Goal: Transaction & Acquisition: Purchase product/service

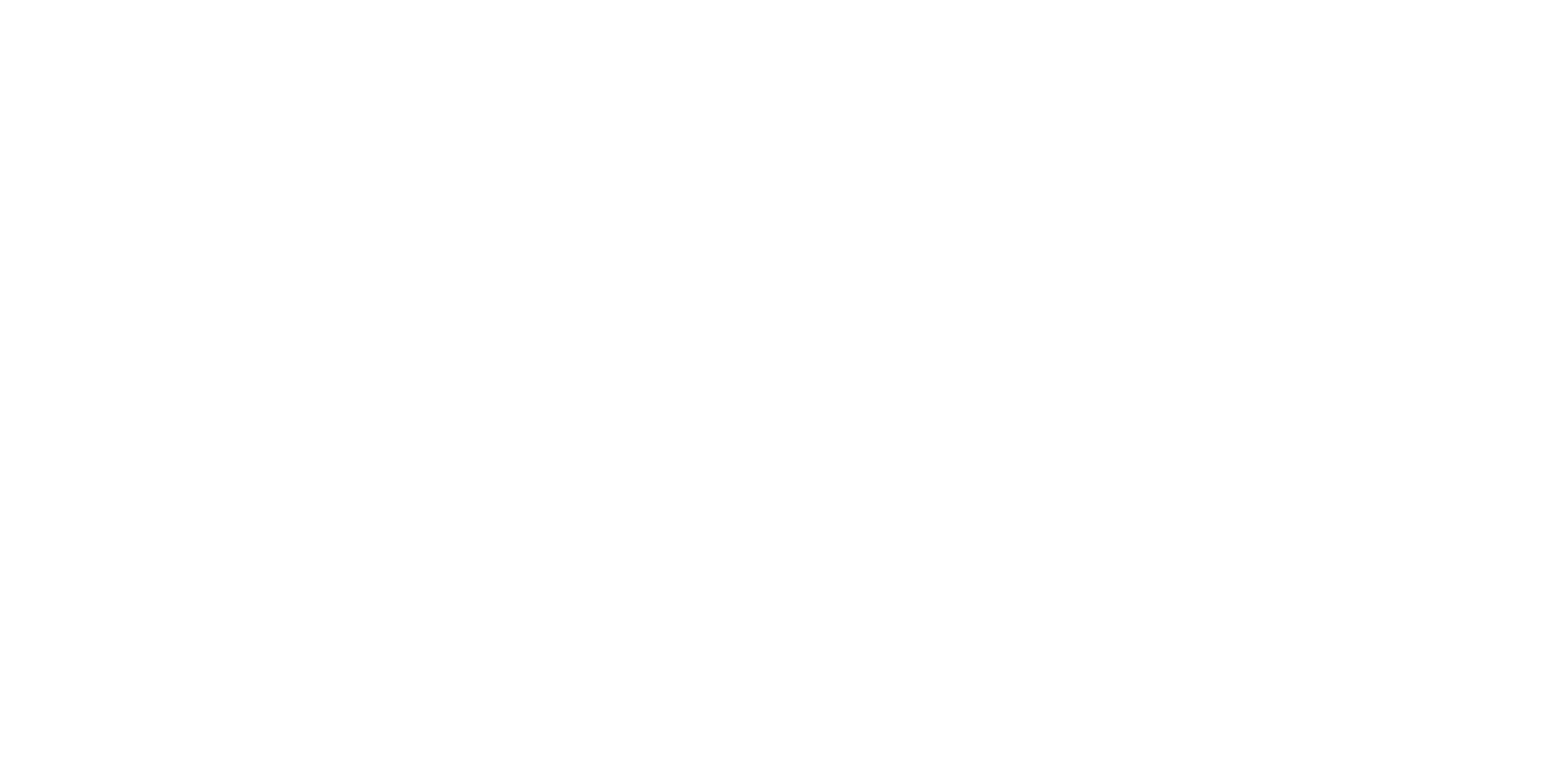
select select "100"
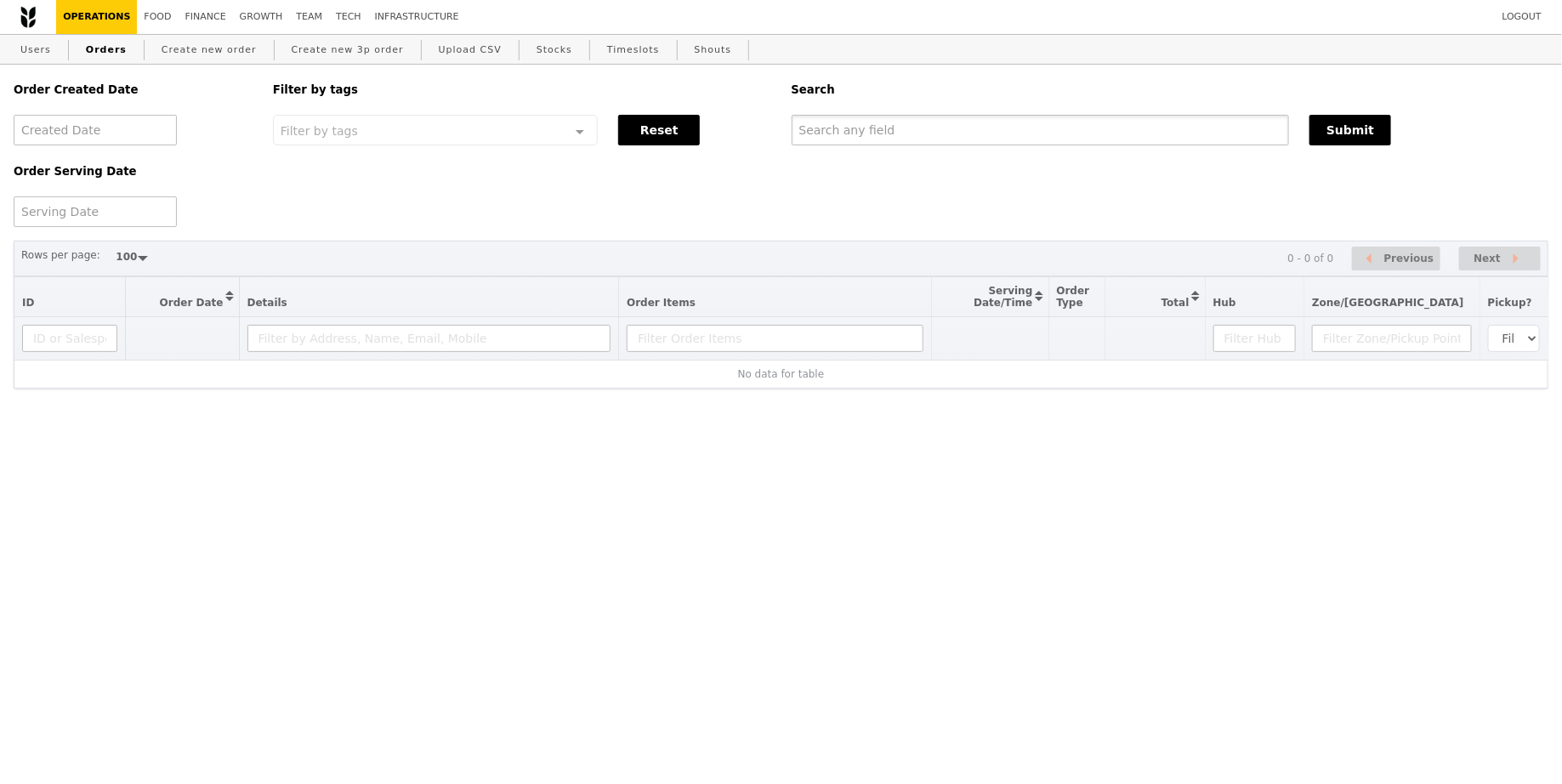
click at [900, 138] on input "text" at bounding box center [1040, 130] width 498 height 30
paste input "[EMAIL_ADDRESS][DOMAIN_NAME]"
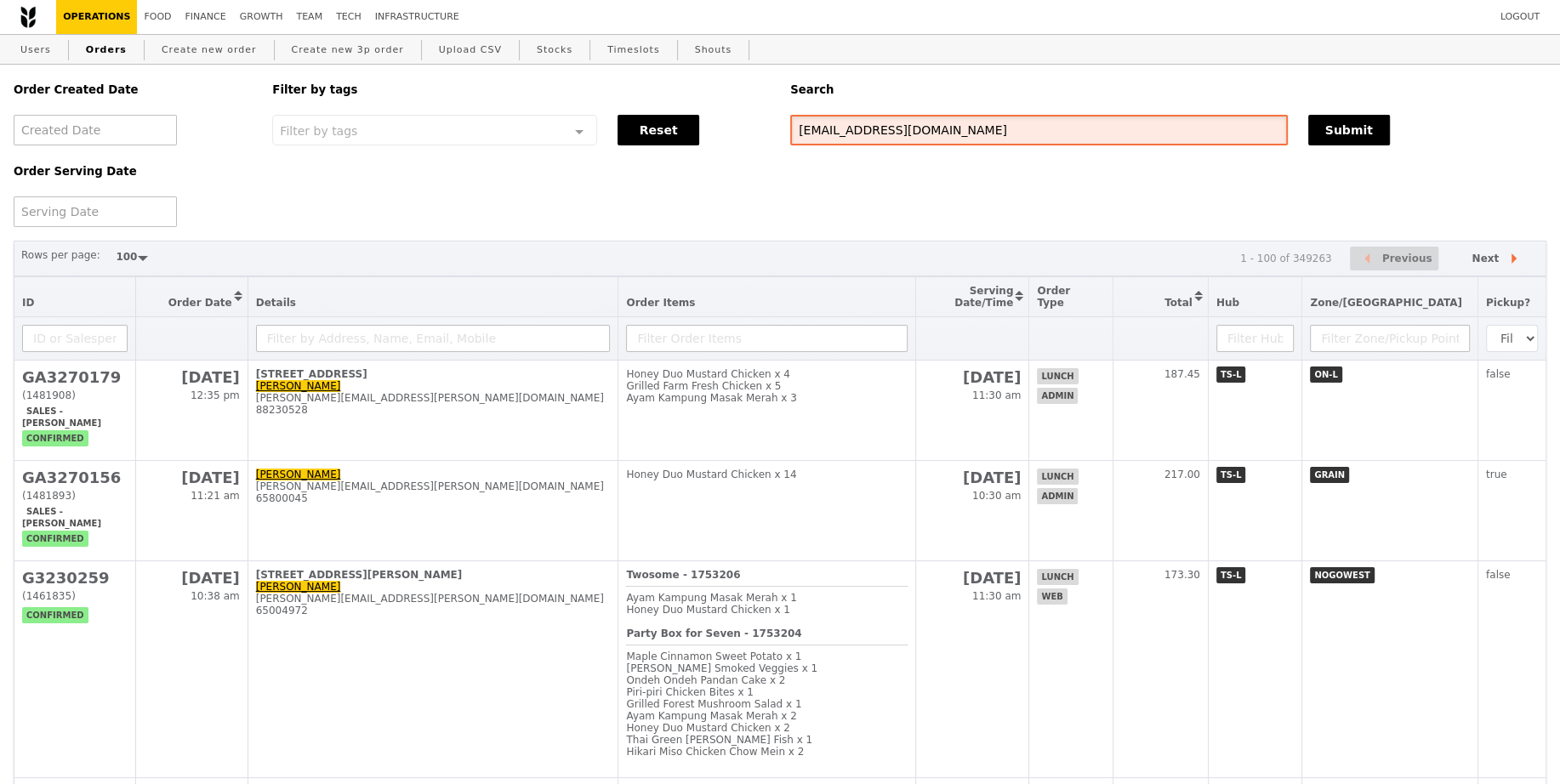
type input "[EMAIL_ADDRESS][DOMAIN_NAME]"
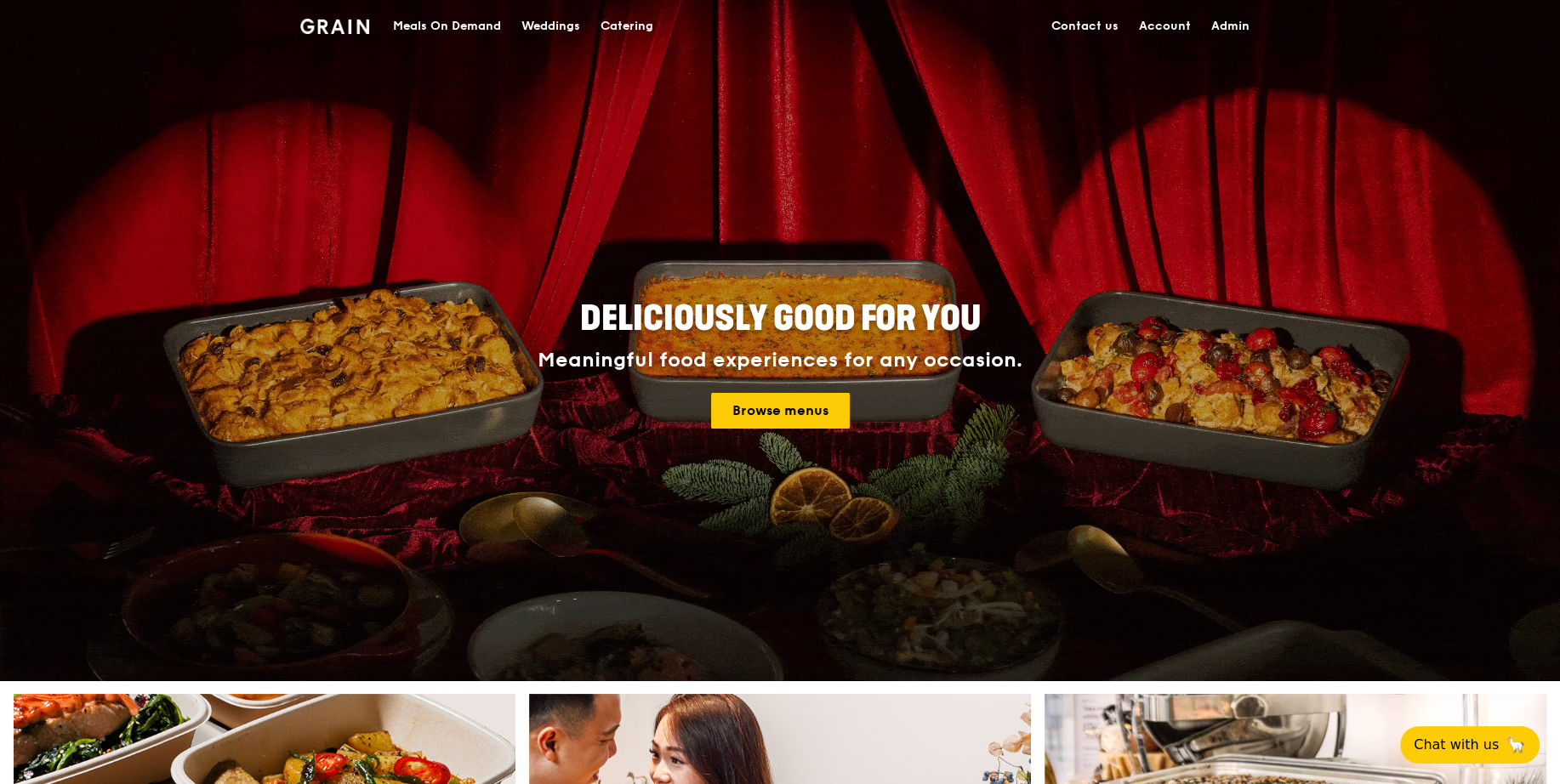
click at [402, 25] on div "Meals On Demand" at bounding box center [447, 26] width 108 height 51
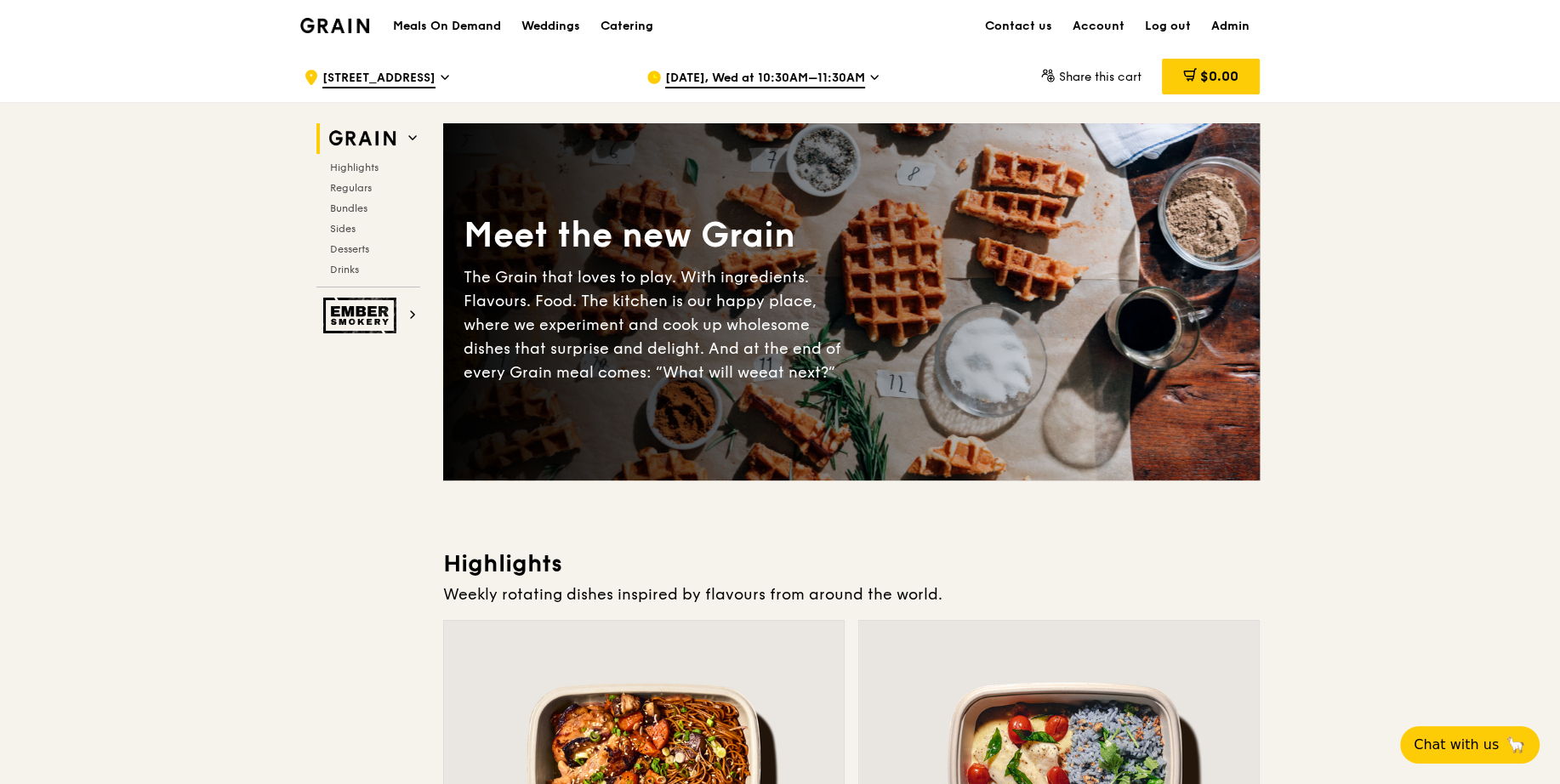
click at [776, 77] on span "Aug 20, Wed at 10:30AM–11:30AM" at bounding box center [765, 79] width 200 height 19
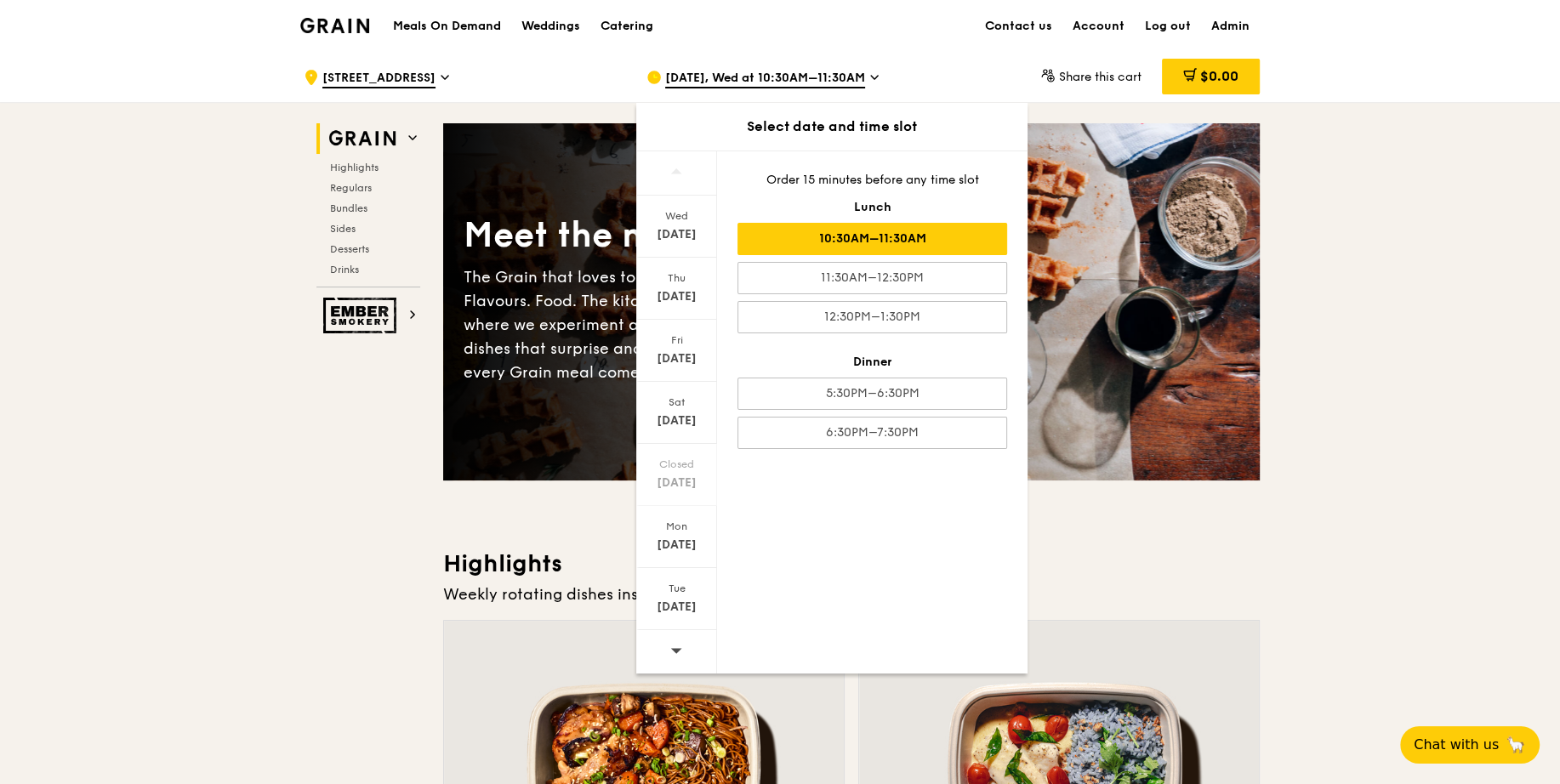
click at [675, 666] on div at bounding box center [677, 651] width 81 height 43
click at [675, 271] on div "Thu" at bounding box center [677, 277] width 75 height 13
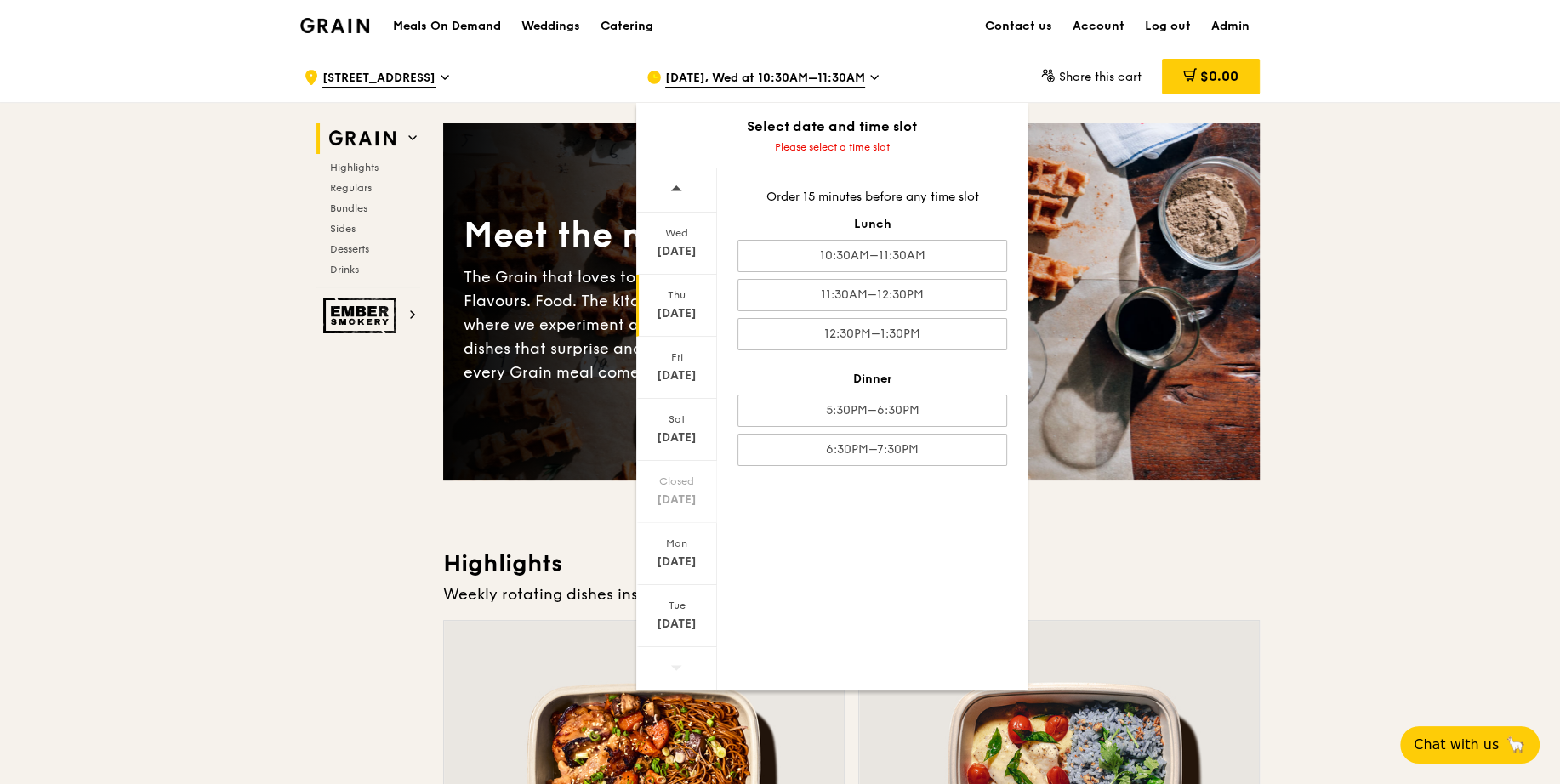
click at [666, 305] on div "Aug 21" at bounding box center [677, 313] width 75 height 17
click at [673, 301] on div "Thu Aug 21" at bounding box center [677, 305] width 81 height 62
click at [798, 259] on div "10:30AM–11:30AM" at bounding box center [872, 256] width 269 height 32
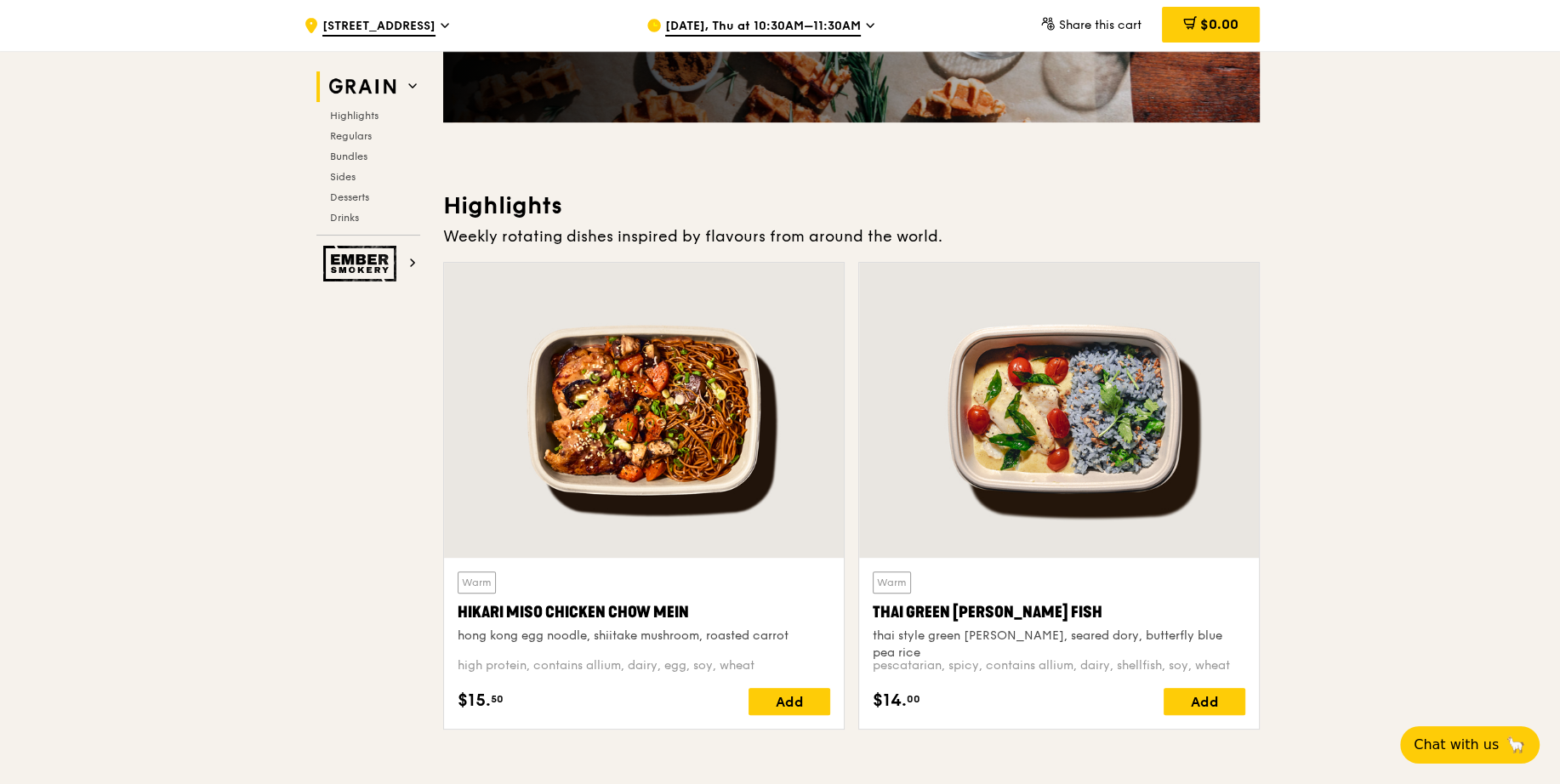
scroll to position [433, 0]
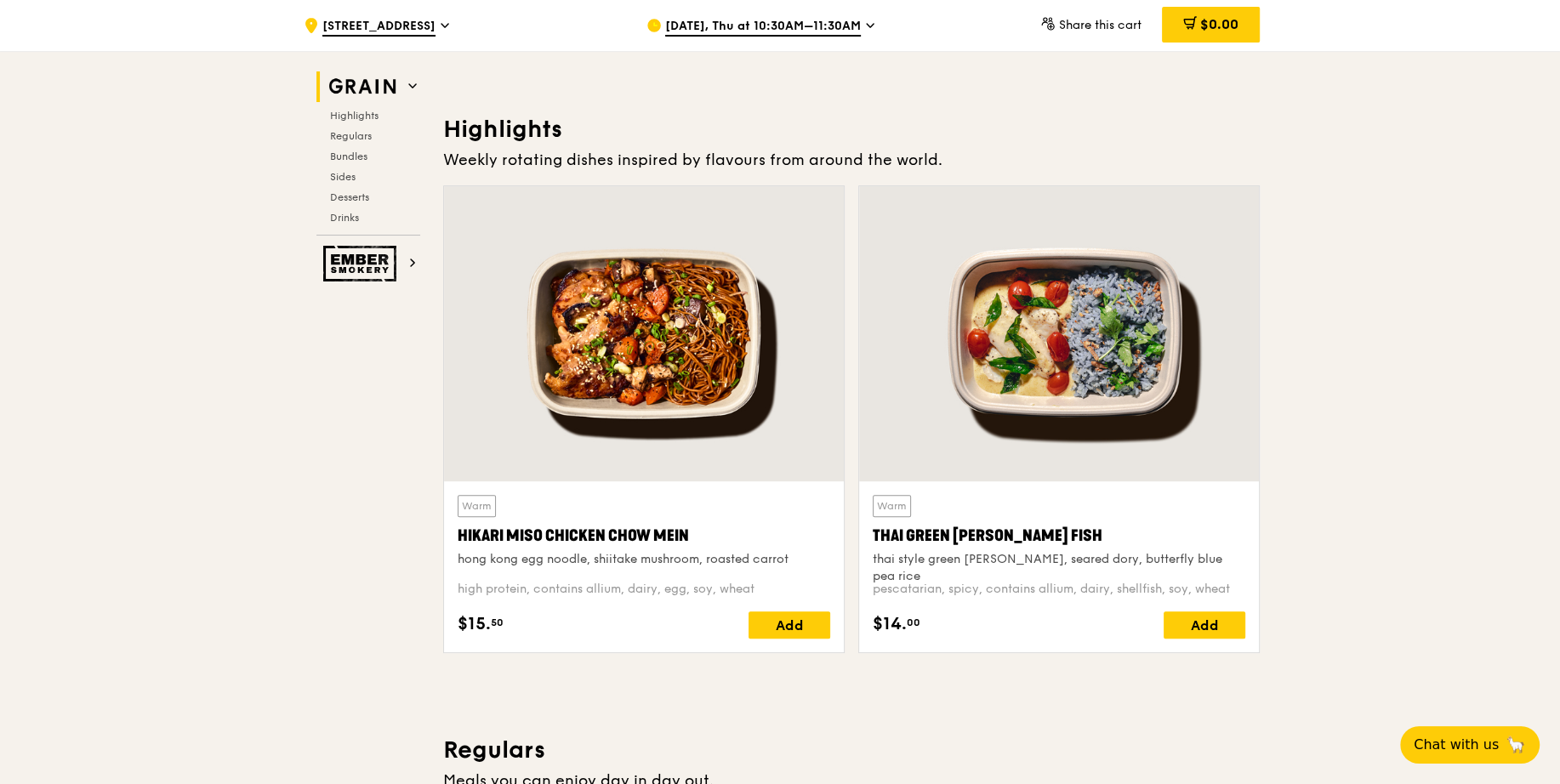
click at [819, 25] on span "Aug 21, Thu at 10:30AM–11:30AM" at bounding box center [763, 27] width 196 height 19
